Goal: Task Accomplishment & Management: Manage account settings

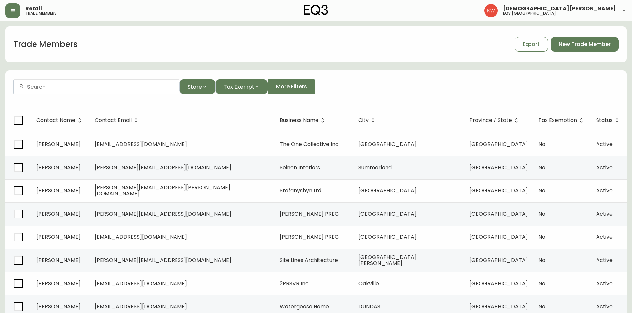
click at [62, 86] on input "text" at bounding box center [100, 87] width 147 height 6
paste input "[PERSON_NAME][EMAIL_ADDRESS][DOMAIN_NAME]"
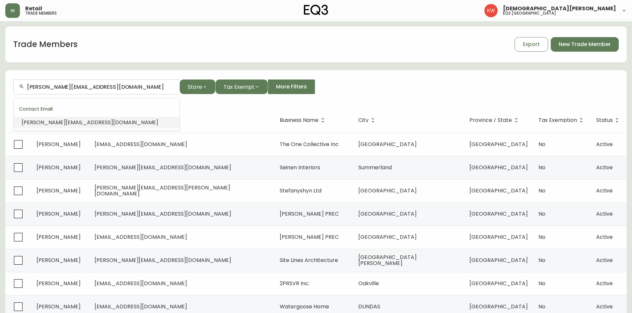
click at [49, 122] on span "[PERSON_NAME][EMAIL_ADDRESS][DOMAIN_NAME]" at bounding box center [90, 123] width 137 height 8
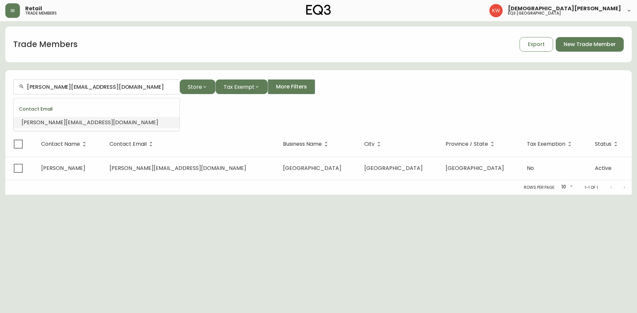
drag, startPoint x: 106, startPoint y: 85, endPoint x: 29, endPoint y: 86, distance: 77.3
click at [29, 86] on input "[PERSON_NAME][EMAIL_ADDRESS][DOMAIN_NAME]" at bounding box center [100, 87] width 147 height 6
type input "k"
paste input "[EMAIL_ADDRESS][DOMAIN_NAME]"
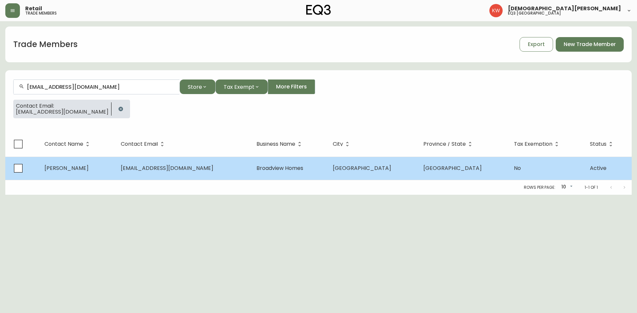
type input "[EMAIL_ADDRESS][DOMAIN_NAME]"
click at [139, 171] on span "[EMAIL_ADDRESS][DOMAIN_NAME]" at bounding box center [167, 168] width 93 height 8
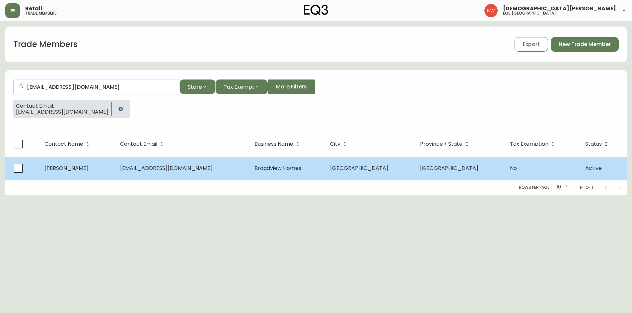
select select "AB"
select select "CA"
select select "CA_EN"
select select "Other"
select select "Home Builder"
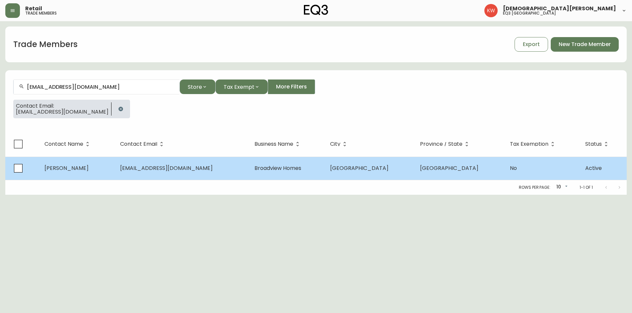
select select "false"
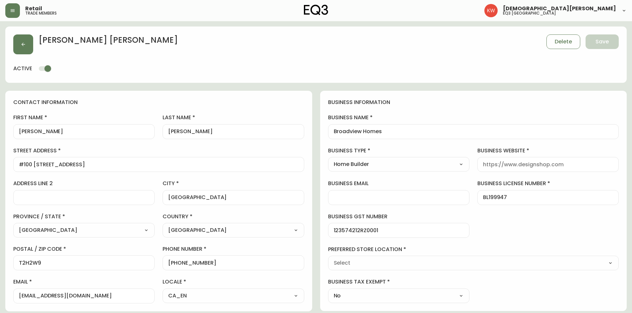
type input "EQ3 [GEOGRAPHIC_DATA]"
select select "cjw10z96m00006gs08l3o91tv"
drag, startPoint x: 52, startPoint y: 295, endPoint x: 120, endPoint y: 293, distance: 68.0
click at [120, 293] on input "[EMAIL_ADDRESS][DOMAIN_NAME]" at bounding box center [84, 296] width 130 height 6
click at [530, 163] on input "business website" at bounding box center [548, 164] width 130 height 6
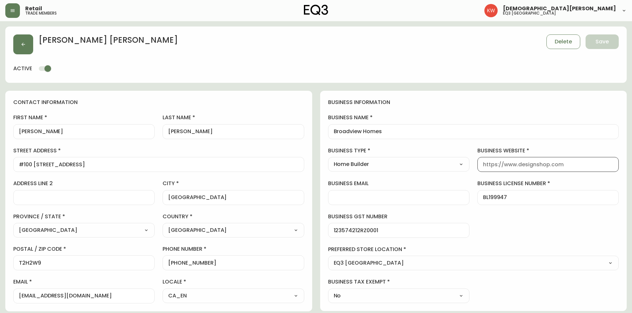
paste input "[DOMAIN_NAME]"
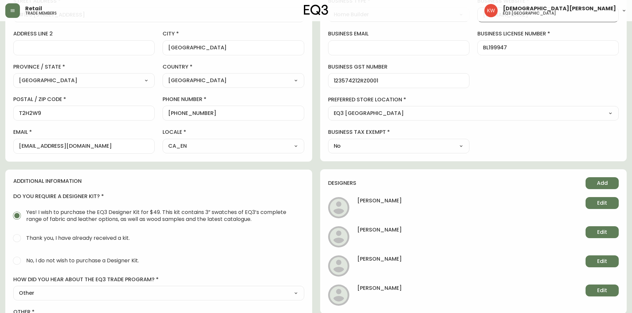
scroll to position [74, 0]
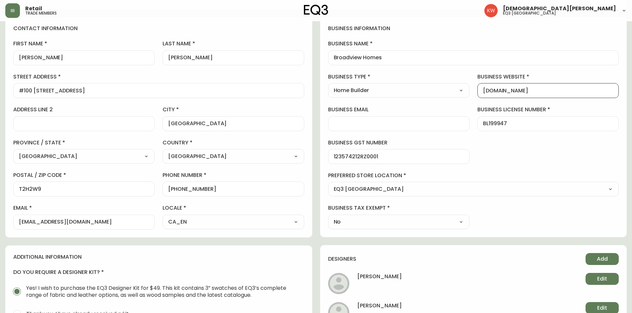
type input "[DOMAIN_NAME]"
click at [352, 125] on input "business email" at bounding box center [399, 124] width 130 height 6
paste input "[EMAIL_ADDRESS][DOMAIN_NAME]"
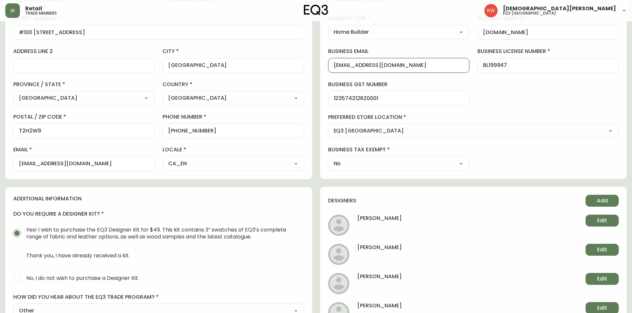
scroll to position [158, 0]
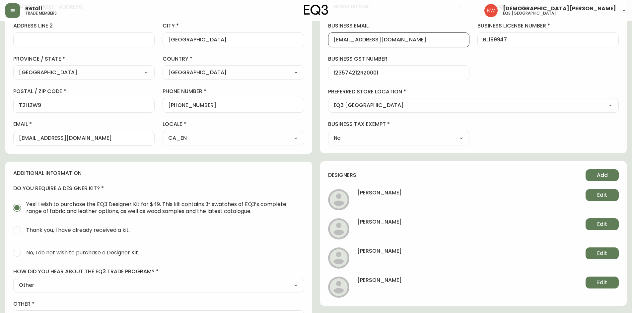
type input "[EMAIL_ADDRESS][DOMAIN_NAME]"
drag, startPoint x: 114, startPoint y: 141, endPoint x: 18, endPoint y: 145, distance: 95.9
click at [18, 145] on div "[EMAIL_ADDRESS][DOMAIN_NAME]" at bounding box center [83, 138] width 141 height 15
click at [607, 253] on button "Edit" at bounding box center [601, 254] width 33 height 12
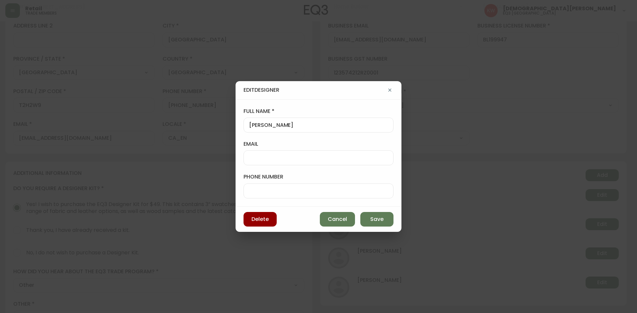
click at [292, 155] on input "email" at bounding box center [318, 158] width 139 height 6
paste input "[EMAIL_ADDRESS][DOMAIN_NAME]"
type input "[EMAIL_ADDRESS][DOMAIN_NAME]"
click at [375, 219] on span "Save" at bounding box center [376, 219] width 13 height 7
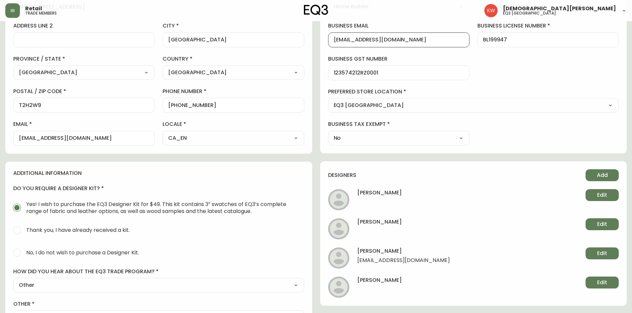
drag, startPoint x: 413, startPoint y: 39, endPoint x: 322, endPoint y: 39, distance: 90.2
click at [322, 39] on div "business information business name [GEOGRAPHIC_DATA] Homes business type Home B…" at bounding box center [473, 43] width 307 height 221
drag, startPoint x: 120, startPoint y: 137, endPoint x: 11, endPoint y: 134, distance: 108.8
click at [11, 134] on div "contact information first name [PERSON_NAME] last name [PERSON_NAME][GEOGRAPHIC…" at bounding box center [158, 43] width 307 height 221
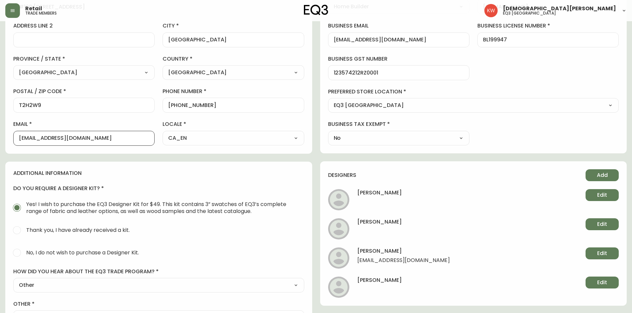
paste input "info"
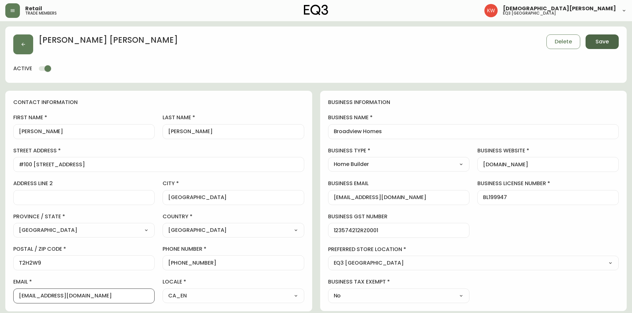
type input "[EMAIL_ADDRESS][DOMAIN_NAME]"
click at [607, 39] on span "Save" at bounding box center [601, 41] width 13 height 7
select select
type input "Other"
select select "Other"
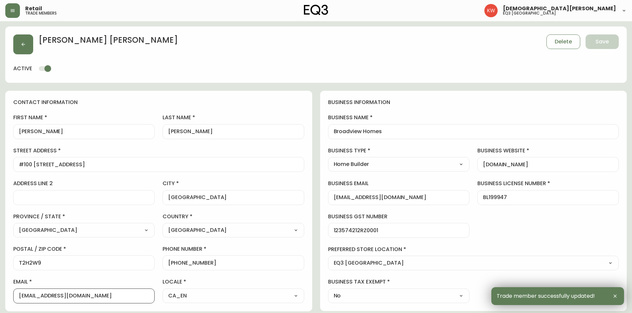
drag, startPoint x: 110, startPoint y: 294, endPoint x: 8, endPoint y: 305, distance: 102.4
click at [8, 305] on div "contact information first name [PERSON_NAME] last name [PERSON_NAME][GEOGRAPHIC…" at bounding box center [158, 201] width 307 height 221
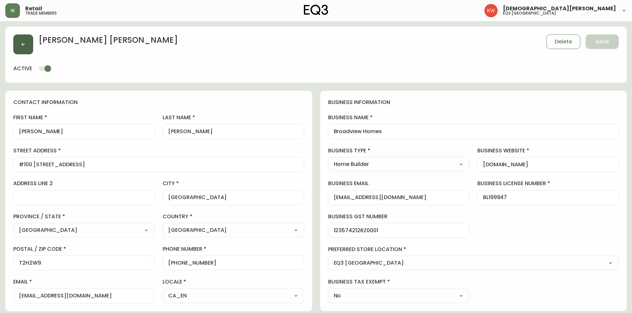
click at [24, 43] on icon "button" at bounding box center [23, 44] width 5 height 5
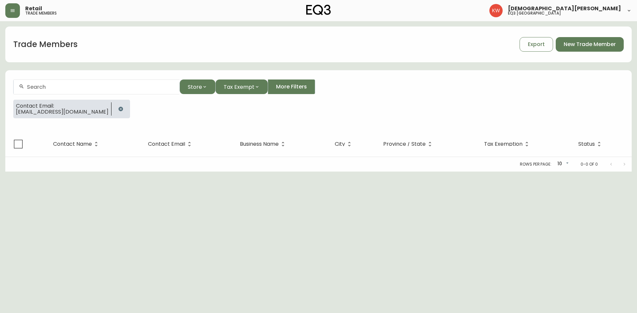
click at [121, 107] on icon "button" at bounding box center [120, 108] width 5 height 5
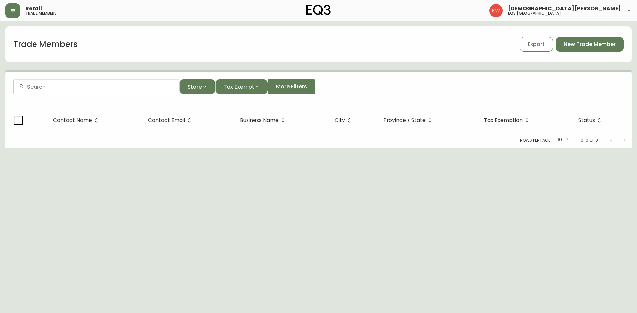
click at [114, 88] on input "text" at bounding box center [100, 87] width 147 height 6
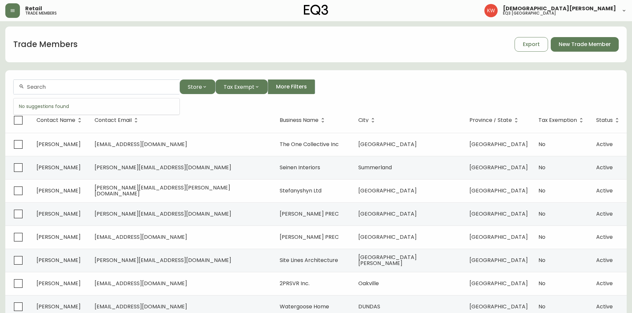
paste input "1031824888"
type input "1"
click at [157, 79] on form "Store Tax Exempt More Filters" at bounding box center [315, 90] width 621 height 36
click at [156, 84] on div at bounding box center [97, 87] width 166 height 15
paste input "[PERSON_NAME][EMAIL_ADDRESS][DOMAIN_NAME]"
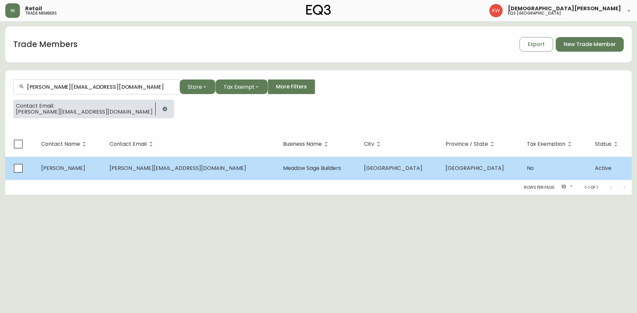
type input "[PERSON_NAME][EMAIL_ADDRESS][DOMAIN_NAME]"
click at [183, 175] on td "[PERSON_NAME][EMAIL_ADDRESS][DOMAIN_NAME]" at bounding box center [190, 168] width 173 height 23
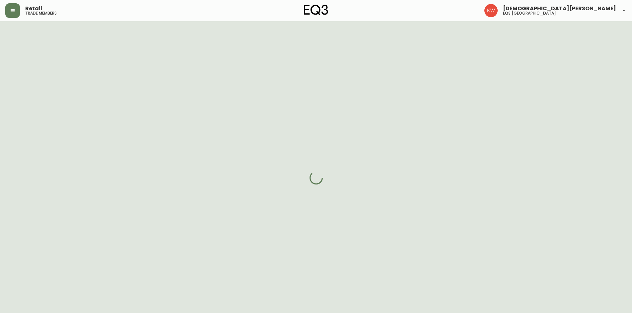
select select "AB"
select select "CA"
select select "CA_EN"
select select "Advertisement"
select select "Contractor"
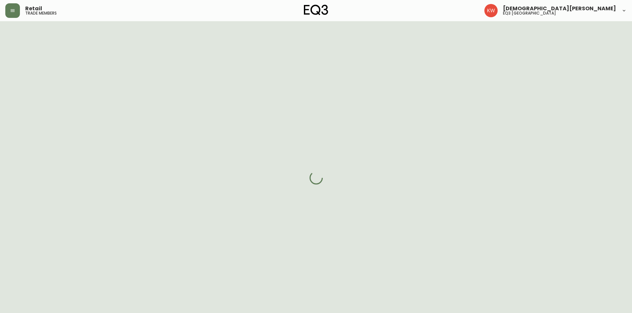
select select "cjw10z96m00006gs08l3o91tv"
select select "false"
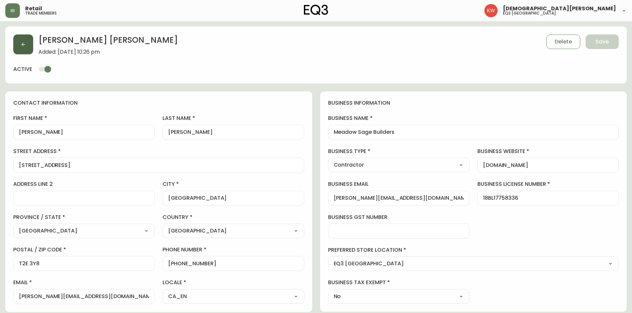
click at [18, 41] on button "button" at bounding box center [23, 44] width 20 height 20
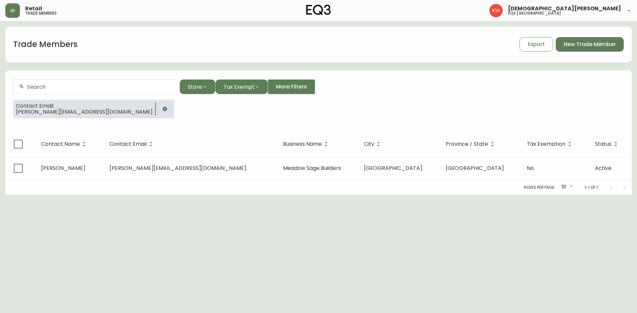
click at [158, 106] on button "button" at bounding box center [164, 108] width 13 height 13
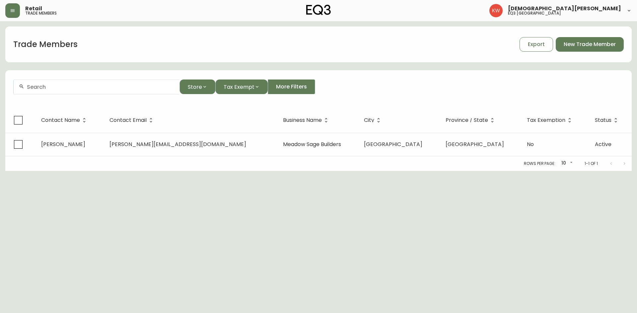
click at [105, 91] on div at bounding box center [97, 87] width 166 height 15
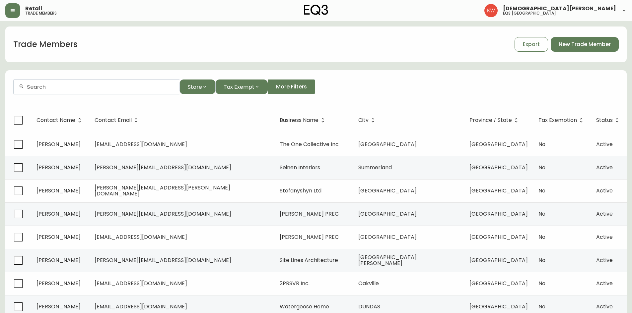
paste input "[PERSON_NAME][EMAIL_ADDRESS][DOMAIN_NAME]"
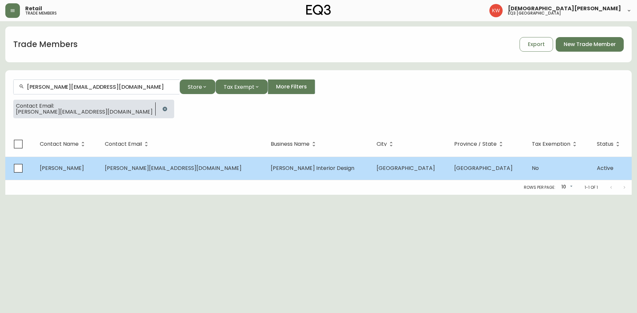
type input "[PERSON_NAME][EMAIL_ADDRESS][DOMAIN_NAME]"
click at [122, 168] on td "[PERSON_NAME][EMAIL_ADDRESS][DOMAIN_NAME]" at bounding box center [181, 168] width 165 height 23
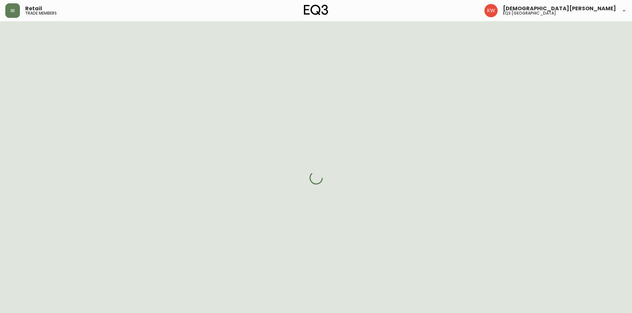
select select "AB"
select select "CA"
select select "CA_EN"
select select "Trade Show"
select select "Interior Designer"
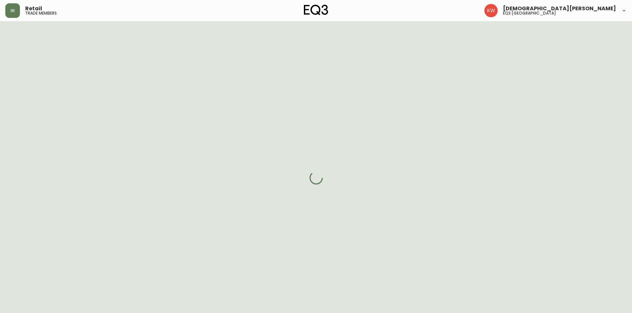
select select "cjw10z96m00006gs08l3o91tv"
select select "false"
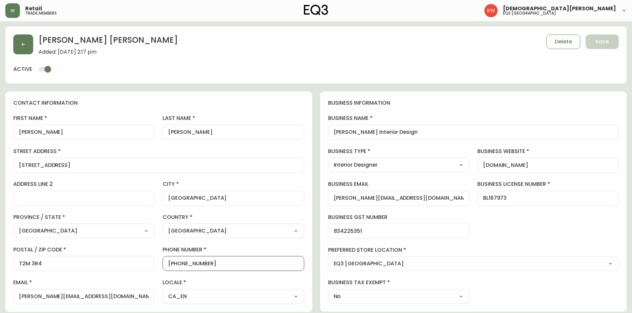
drag, startPoint x: 218, startPoint y: 266, endPoint x: 174, endPoint y: 265, distance: 43.1
click at [174, 265] on input "[PHONE_NUMBER]" at bounding box center [233, 264] width 130 height 6
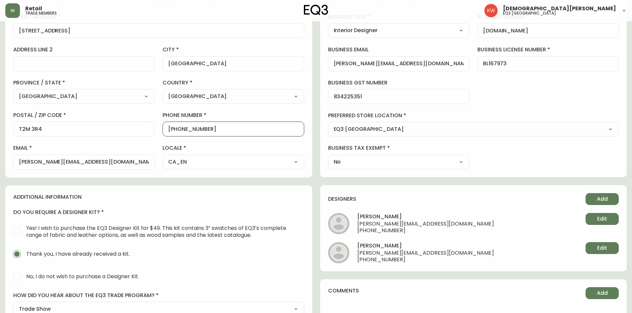
scroll to position [131, 0]
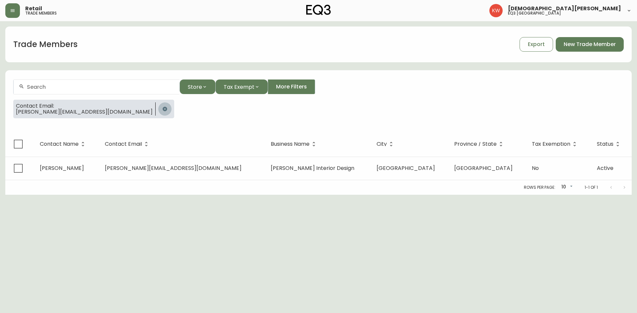
click at [162, 107] on icon "button" at bounding box center [164, 108] width 5 height 5
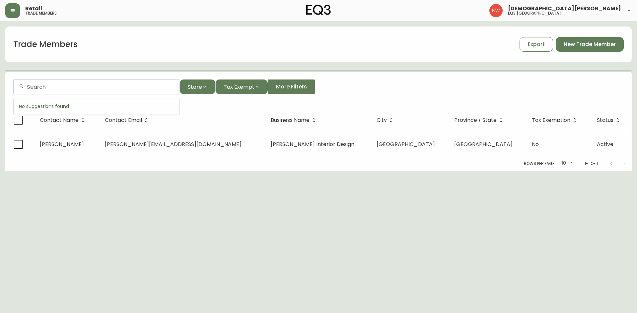
click at [105, 85] on input "text" at bounding box center [100, 87] width 147 height 6
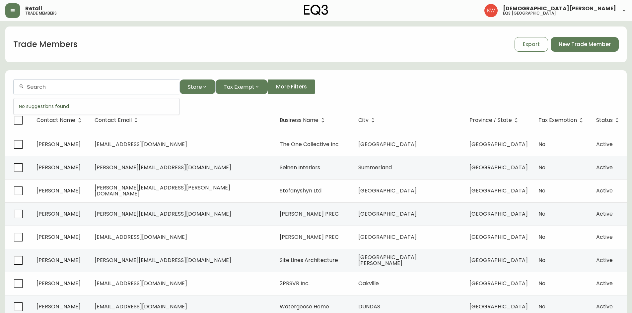
paste input "[EMAIL_ADDRESS][DOMAIN_NAME]"
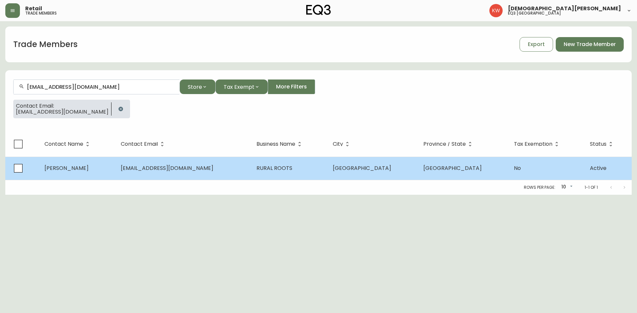
type input "[EMAIL_ADDRESS][DOMAIN_NAME]"
click at [143, 166] on span "[EMAIL_ADDRESS][DOMAIN_NAME]" at bounding box center [167, 168] width 93 height 8
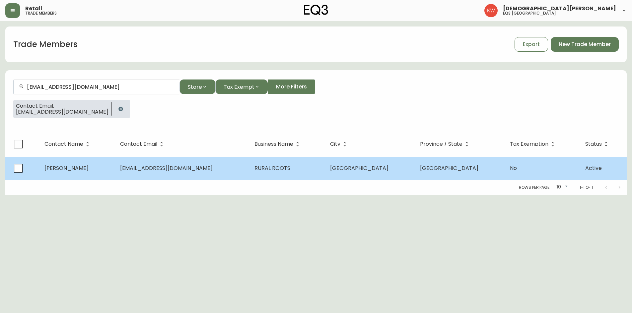
select select "AB"
select select "CA"
select select "CA_EN"
select select "Other"
select select "Interior Designer"
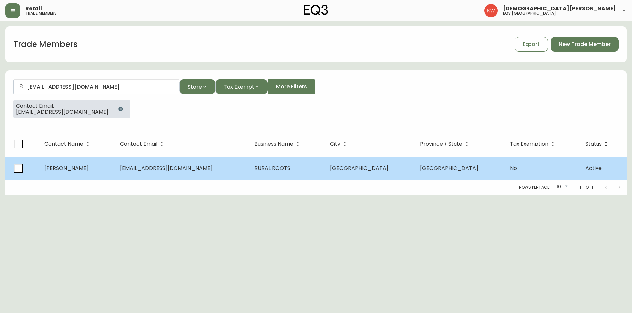
select select "false"
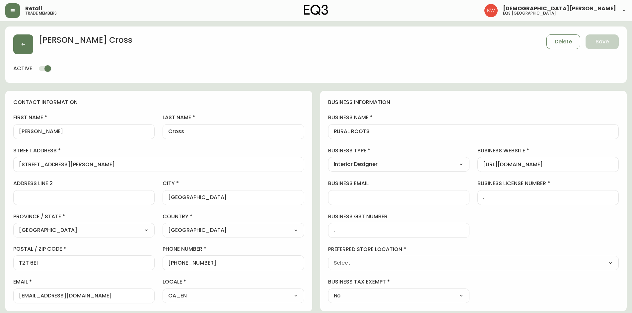
type input "EQ3 [GEOGRAPHIC_DATA]"
select select "cjw10z96m00006gs08l3o91tv"
drag, startPoint x: 219, startPoint y: 266, endPoint x: 175, endPoint y: 266, distance: 43.8
click at [175, 266] on input "[PHONE_NUMBER]" at bounding box center [233, 263] width 130 height 6
drag, startPoint x: 110, startPoint y: 295, endPoint x: 15, endPoint y: 301, distance: 95.4
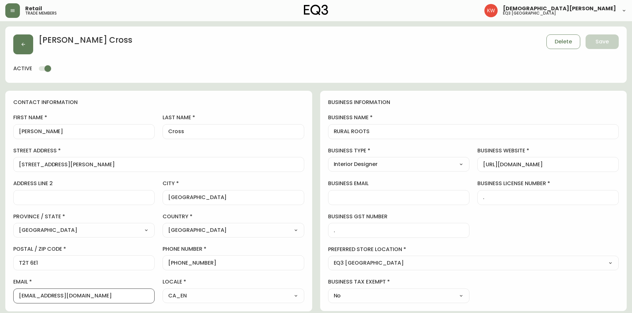
click at [15, 301] on div "[EMAIL_ADDRESS][DOMAIN_NAME]" at bounding box center [83, 296] width 141 height 15
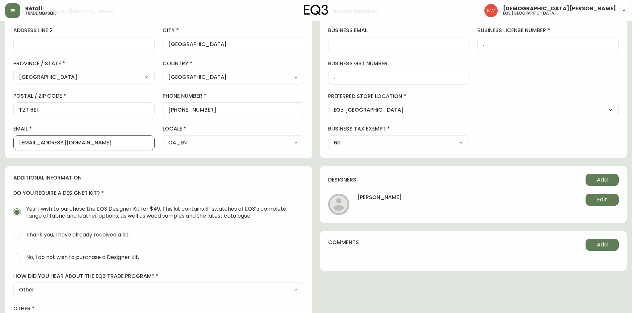
scroll to position [53, 0]
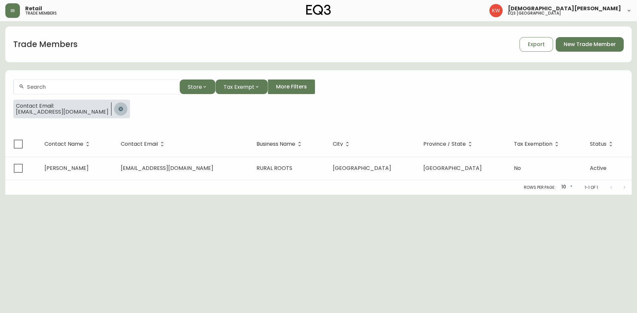
click at [118, 111] on icon "button" at bounding box center [120, 109] width 4 height 4
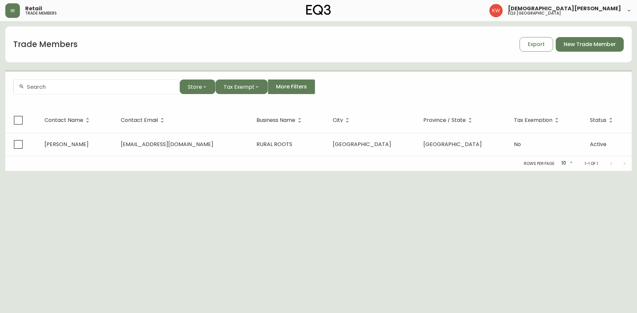
click at [107, 86] on input "text" at bounding box center [100, 87] width 147 height 6
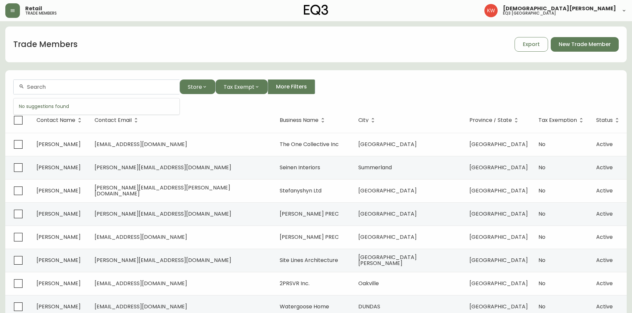
paste input "[EMAIL_ADDRESS][DOMAIN_NAME]"
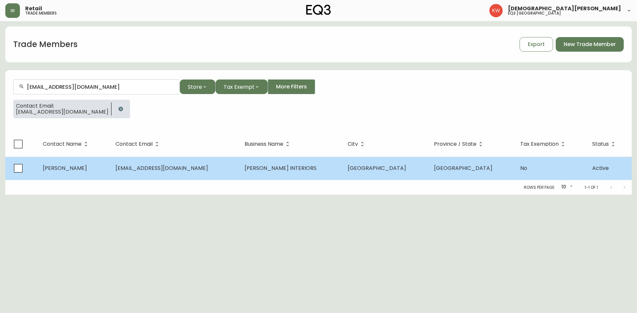
type input "[EMAIL_ADDRESS][DOMAIN_NAME]"
click at [104, 172] on td "[PERSON_NAME]" at bounding box center [73, 168] width 73 height 23
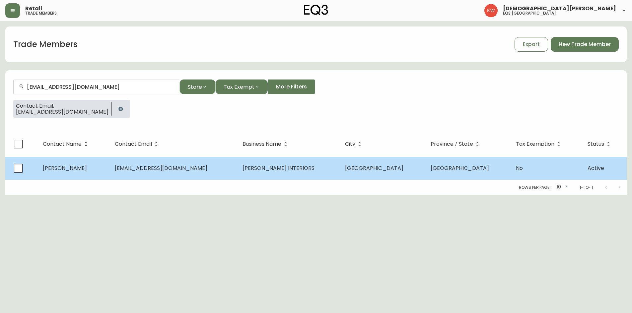
select select "AB"
select select "CA"
select select "CA_EN"
select select "Other"
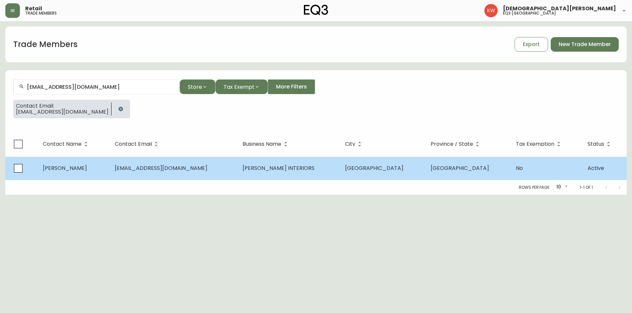
select select "false"
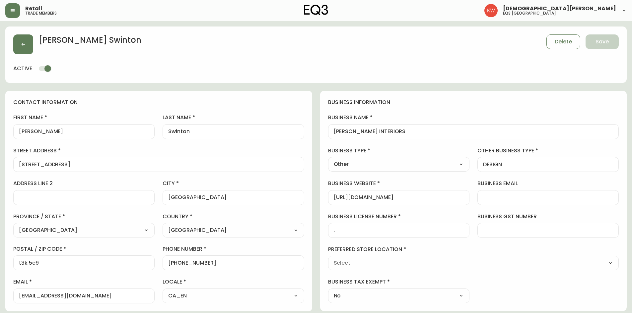
type input "EQ3 [GEOGRAPHIC_DATA]"
select select "cjw10z96m00006gs08l3o91tv"
drag, startPoint x: 206, startPoint y: 262, endPoint x: 176, endPoint y: 262, distance: 29.8
click at [176, 262] on input "[PHONE_NUMBER]" at bounding box center [233, 263] width 130 height 6
click at [237, 264] on input "[PHONE_NUMBER]" at bounding box center [233, 263] width 130 height 6
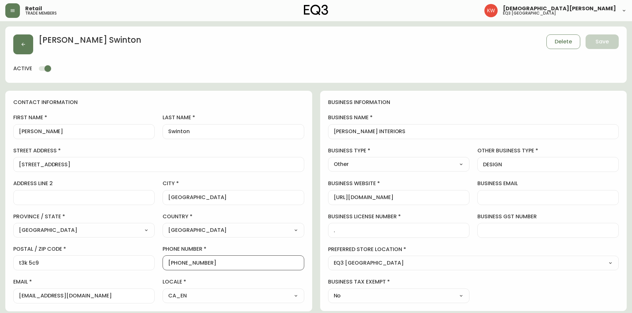
drag, startPoint x: 212, startPoint y: 265, endPoint x: 175, endPoint y: 264, distance: 36.1
click at [175, 264] on input "[PHONE_NUMBER]" at bounding box center [233, 263] width 130 height 6
drag, startPoint x: 106, startPoint y: 298, endPoint x: 14, endPoint y: 303, distance: 92.0
click at [14, 303] on div "email [EMAIL_ADDRESS][DOMAIN_NAME]" at bounding box center [83, 291] width 141 height 25
click at [28, 42] on button "button" at bounding box center [23, 44] width 20 height 20
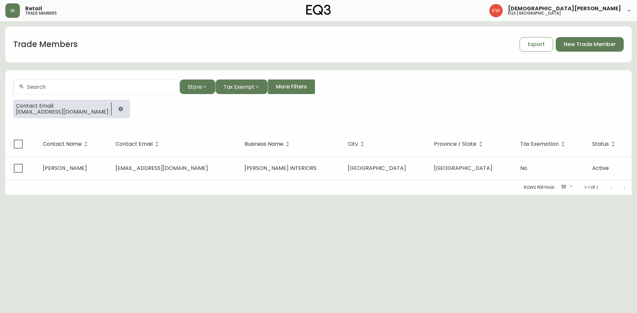
click at [118, 108] on icon "button" at bounding box center [120, 109] width 4 height 4
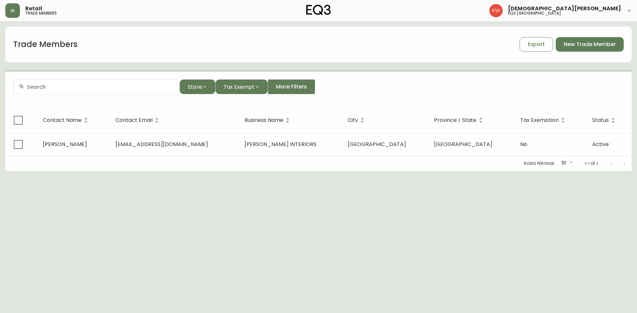
click at [97, 90] on div at bounding box center [97, 87] width 166 height 15
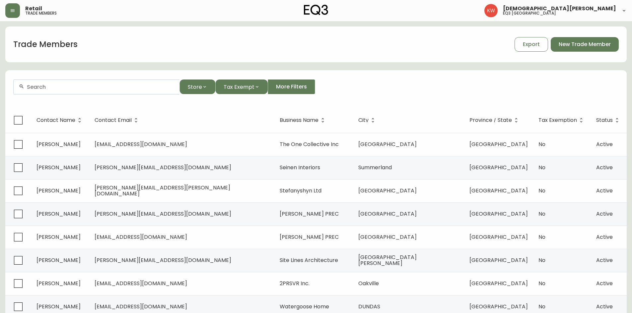
paste input "[EMAIL_ADDRESS][DOMAIN_NAME]"
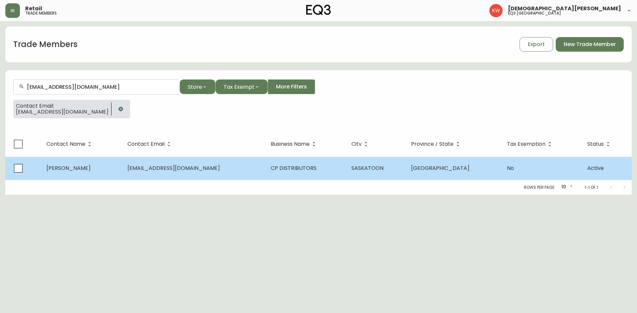
type input "[EMAIL_ADDRESS][DOMAIN_NAME]"
click at [150, 171] on span "[EMAIL_ADDRESS][DOMAIN_NAME]" at bounding box center [173, 168] width 93 height 8
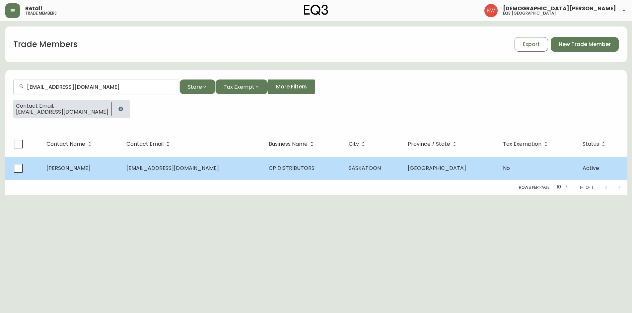
select select "SK"
select select "CA"
select select "CA_EN"
select select "Outreach from a Trade Rep"
select select "Other"
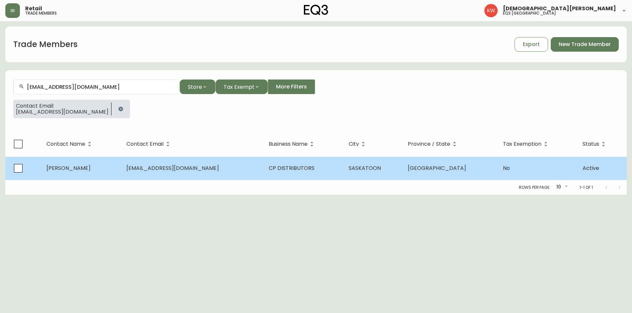
select select "false"
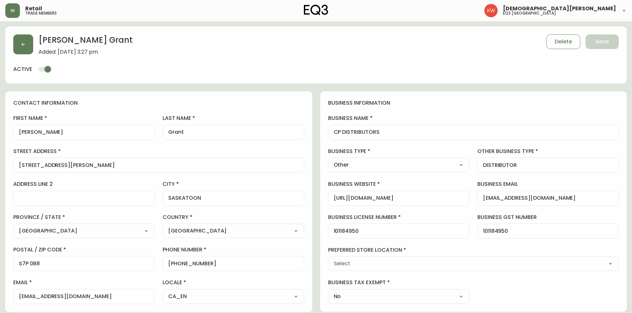
type input "EQ3 [GEOGRAPHIC_DATA]"
select select "cjw10z96m00006gs08l3o91tv"
drag, startPoint x: 207, startPoint y: 264, endPoint x: 174, endPoint y: 266, distance: 32.9
click at [174, 266] on input "[PHONE_NUMBER]" at bounding box center [233, 264] width 130 height 6
drag, startPoint x: 386, startPoint y: 130, endPoint x: 328, endPoint y: 131, distance: 57.4
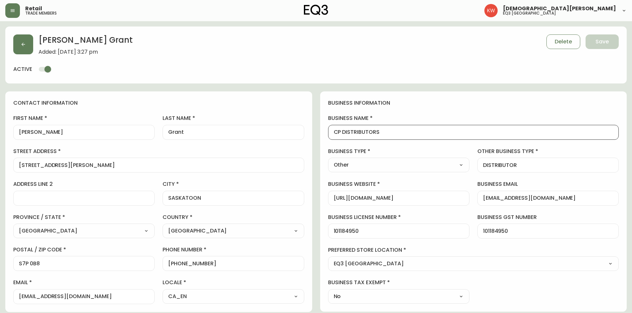
click at [328, 131] on div "CP DISTRIBUTORS" at bounding box center [473, 132] width 291 height 15
click at [21, 38] on button "button" at bounding box center [23, 44] width 20 height 20
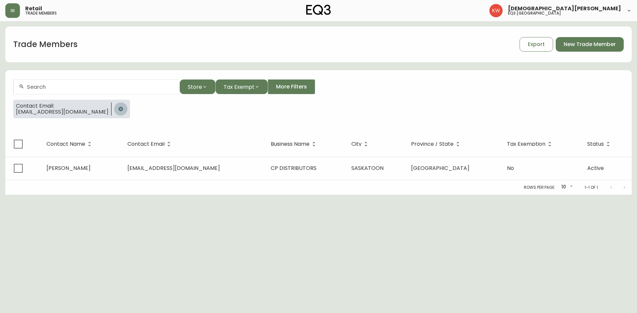
click at [118, 106] on icon "button" at bounding box center [120, 108] width 5 height 5
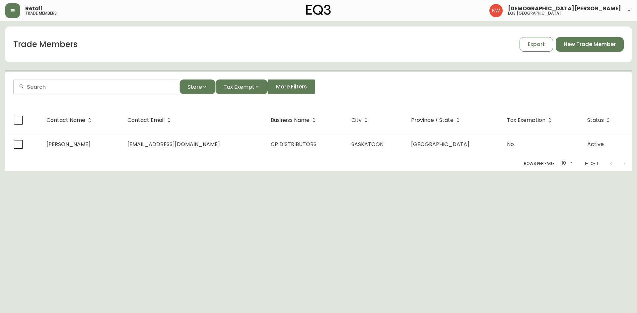
click at [77, 89] on input "text" at bounding box center [100, 87] width 147 height 6
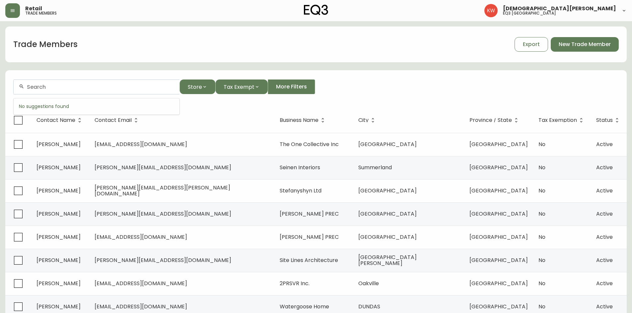
paste input "[EMAIL_ADDRESS][DOMAIN_NAME]"
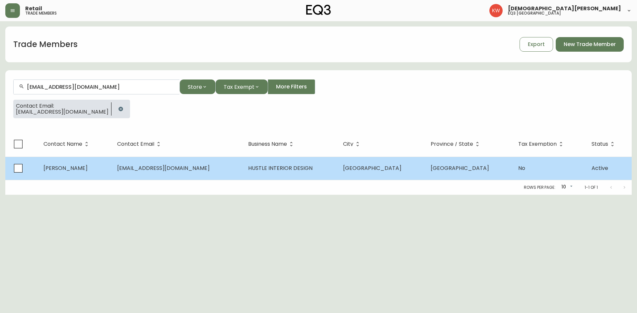
type input "[EMAIL_ADDRESS][DOMAIN_NAME]"
click at [112, 162] on td "[PERSON_NAME]" at bounding box center [75, 168] width 74 height 23
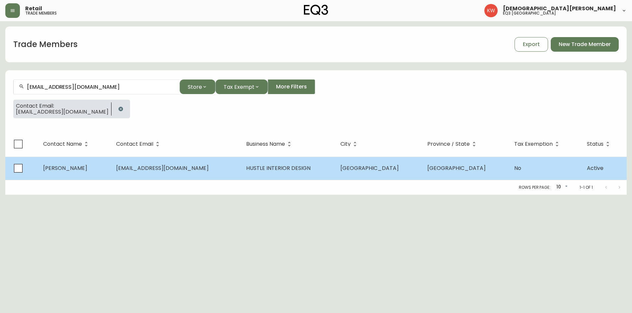
select select "AB"
select select "CA"
select select "CA_EN"
select select "Other"
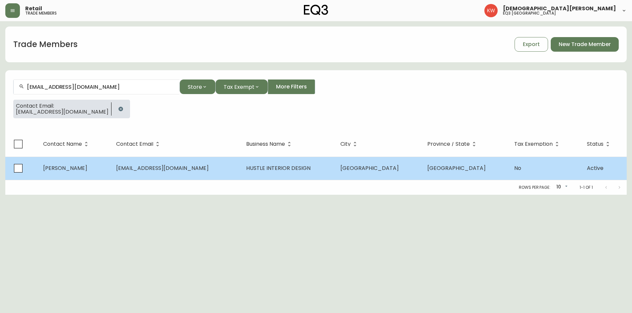
select select "false"
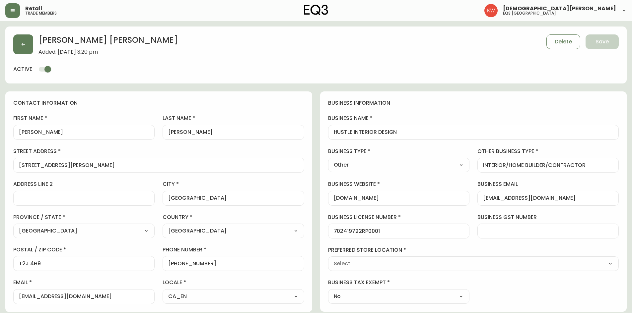
type input "EQ3 [GEOGRAPHIC_DATA]"
select select "cjw10z96m00006gs08l3o91tv"
drag, startPoint x: 209, startPoint y: 265, endPoint x: 174, endPoint y: 262, distance: 34.9
click at [174, 262] on input "[PHONE_NUMBER]" at bounding box center [233, 264] width 130 height 6
drag, startPoint x: 404, startPoint y: 133, endPoint x: 325, endPoint y: 134, distance: 78.9
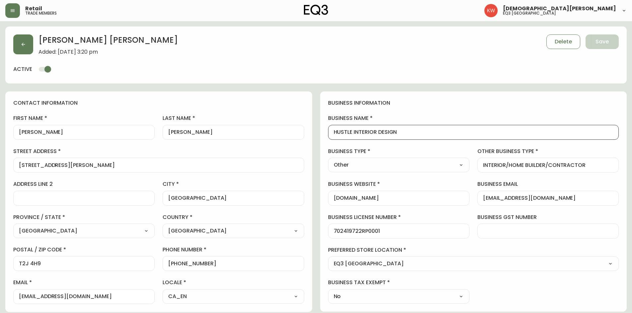
click at [325, 134] on div "business information business name HUSTLE INTERIOR DESIGN business type Other S…" at bounding box center [473, 202] width 307 height 221
click at [32, 39] on button "button" at bounding box center [23, 44] width 20 height 20
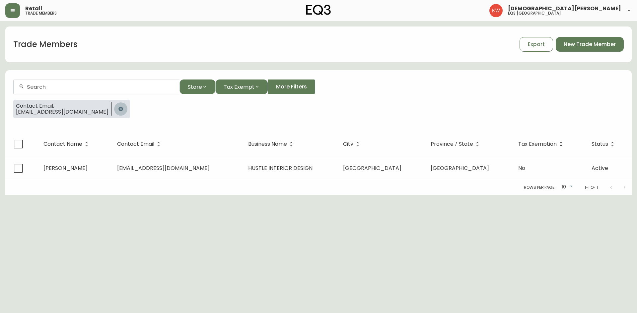
click at [118, 107] on icon "button" at bounding box center [120, 109] width 4 height 4
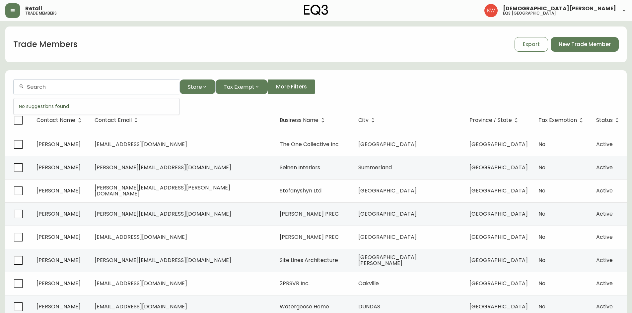
click at [100, 86] on input "text" at bounding box center [100, 87] width 147 height 6
paste input "[EMAIL_ADDRESS][DOMAIN_NAME]"
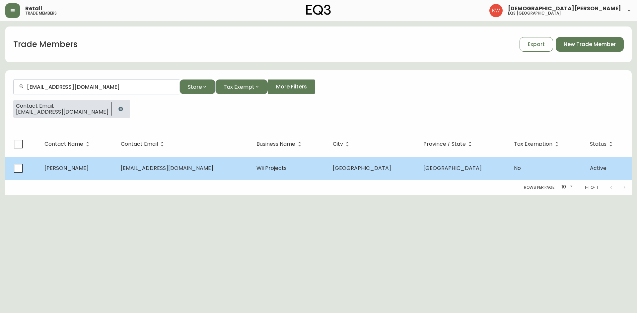
type input "[EMAIL_ADDRESS][DOMAIN_NAME]"
click at [113, 160] on td "[PERSON_NAME]" at bounding box center [77, 168] width 76 height 23
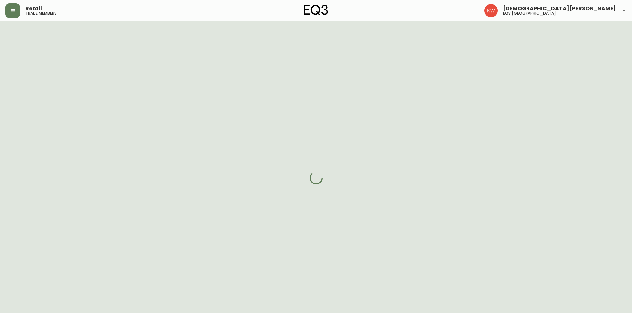
select select "AB"
select select "CA"
select select "CA_EN"
select select "Other"
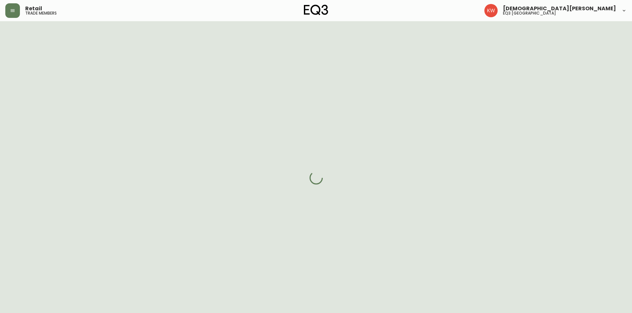
select select "cjw10z96m00006gs08l3o91tv"
select select "false"
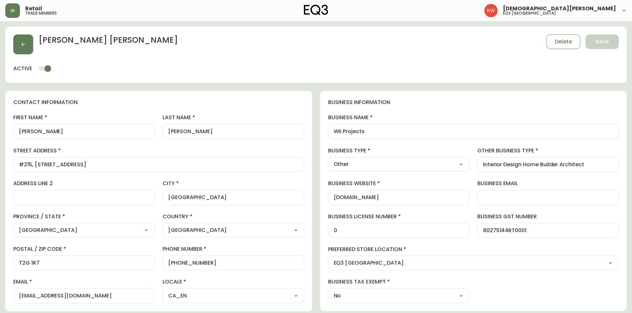
drag, startPoint x: 221, startPoint y: 267, endPoint x: 175, endPoint y: 262, distance: 46.3
click at [175, 262] on div "[PHONE_NUMBER]" at bounding box center [232, 263] width 141 height 15
drag, startPoint x: 210, startPoint y: 261, endPoint x: 175, endPoint y: 263, distance: 34.9
click at [175, 263] on input "[PHONE_NUMBER]" at bounding box center [233, 263] width 130 height 6
drag, startPoint x: 371, startPoint y: 130, endPoint x: 323, endPoint y: 130, distance: 48.1
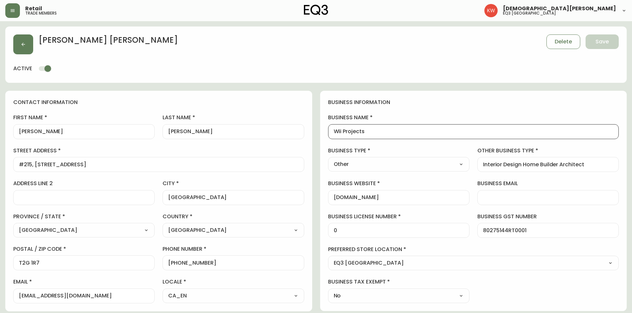
click at [323, 130] on div "business information business name Wii Projects business type Other Select Inte…" at bounding box center [473, 201] width 307 height 221
drag, startPoint x: 85, startPoint y: 161, endPoint x: 47, endPoint y: 164, distance: 38.3
click at [47, 164] on div "#215, [STREET_ADDRESS]" at bounding box center [158, 164] width 291 height 15
drag, startPoint x: 80, startPoint y: 166, endPoint x: 12, endPoint y: 166, distance: 68.0
click at [12, 166] on div "contact information first name [PERSON_NAME] last name [PERSON_NAME][GEOGRAPHIC…" at bounding box center [158, 201] width 307 height 221
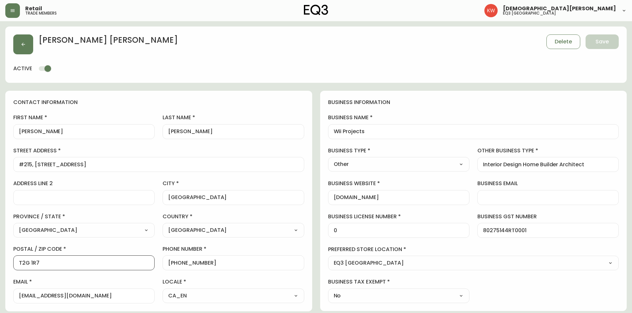
drag, startPoint x: 49, startPoint y: 263, endPoint x: 17, endPoint y: 264, distance: 31.8
click at [17, 264] on div "T2G 1R7" at bounding box center [83, 263] width 141 height 15
drag, startPoint x: 84, startPoint y: 298, endPoint x: 6, endPoint y: 298, distance: 78.6
click at [6, 298] on div "contact information first name [PERSON_NAME] last name [PERSON_NAME][GEOGRAPHIC…" at bounding box center [158, 201] width 307 height 221
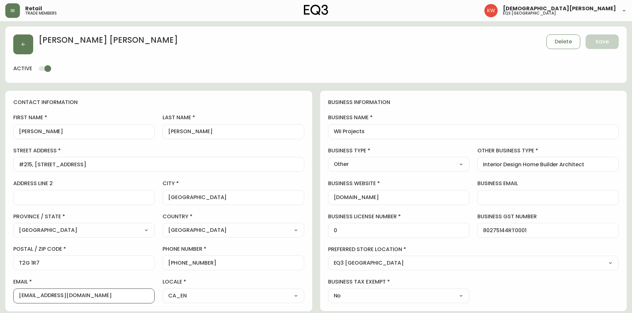
scroll to position [0, 0]
